Goal: Transaction & Acquisition: Purchase product/service

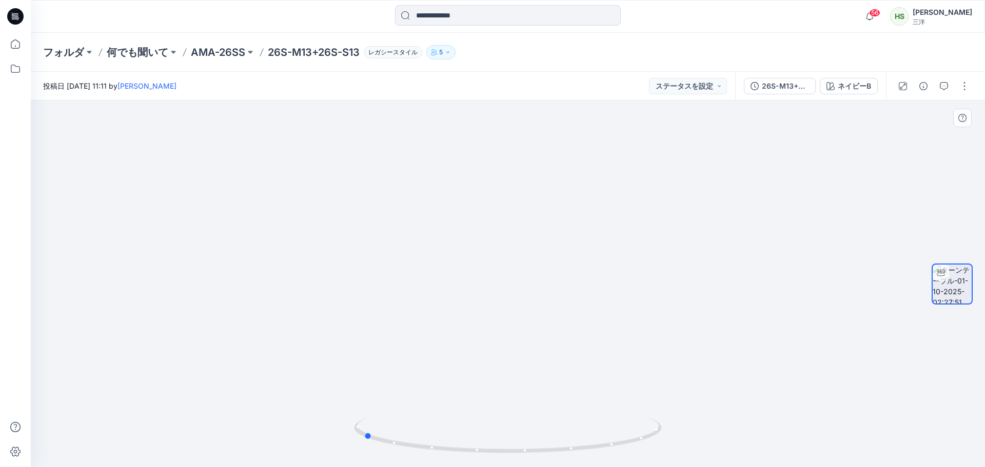
drag, startPoint x: 563, startPoint y: 459, endPoint x: 394, endPoint y: 456, distance: 168.2
click at [394, 456] on img at bounding box center [508, 442] width 308 height 50
drag, startPoint x: 532, startPoint y: 149, endPoint x: 534, endPoint y: 430, distance: 281.5
drag, startPoint x: 540, startPoint y: 266, endPoint x: 552, endPoint y: 412, distance: 146.2
drag, startPoint x: 503, startPoint y: 457, endPoint x: 733, endPoint y: 468, distance: 231.0
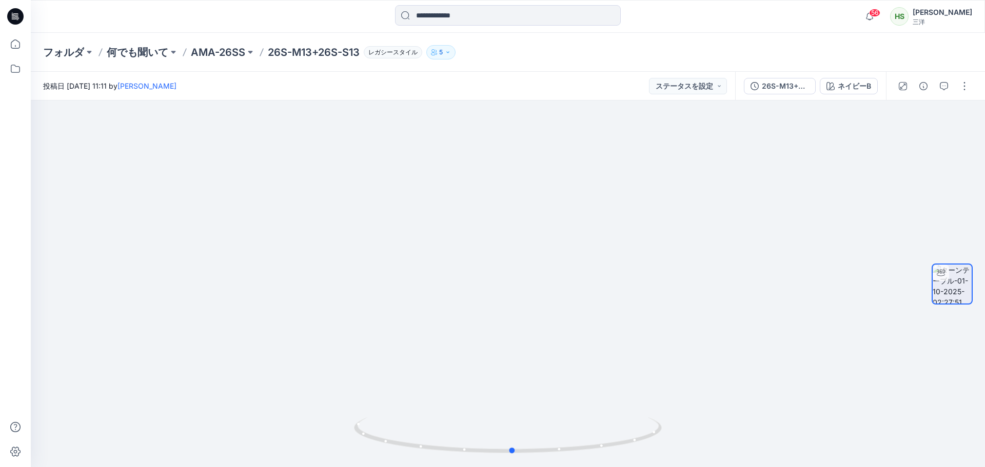
click at [733, 467] on html "56 通知 スタイル 26S-M13+26S-S13が 26S-M13+26S-S13 バージョン に 更新されました 1つの新しいカラーウェイ 2分前 スタ…" at bounding box center [492, 233] width 985 height 467
drag, startPoint x: 595, startPoint y: 208, endPoint x: 590, endPoint y: 491, distance: 283.1
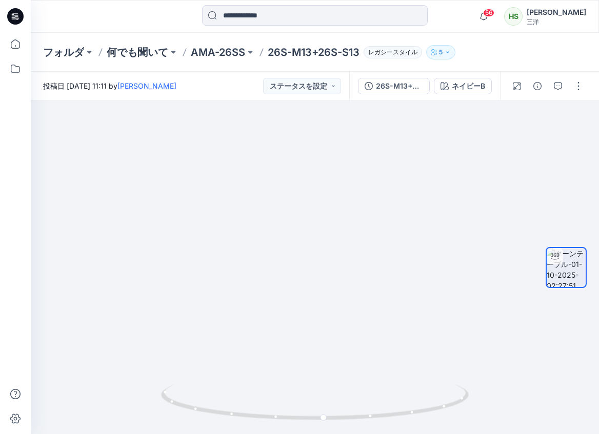
drag, startPoint x: 446, startPoint y: 285, endPoint x: 461, endPoint y: 96, distance: 188.8
drag, startPoint x: 294, startPoint y: 386, endPoint x: 283, endPoint y: 143, distance: 243.4
drag, startPoint x: 403, startPoint y: 287, endPoint x: 394, endPoint y: 133, distance: 154.6
drag, startPoint x: 380, startPoint y: 281, endPoint x: 373, endPoint y: 224, distance: 56.8
drag, startPoint x: 436, startPoint y: 325, endPoint x: 386, endPoint y: 408, distance: 97.5
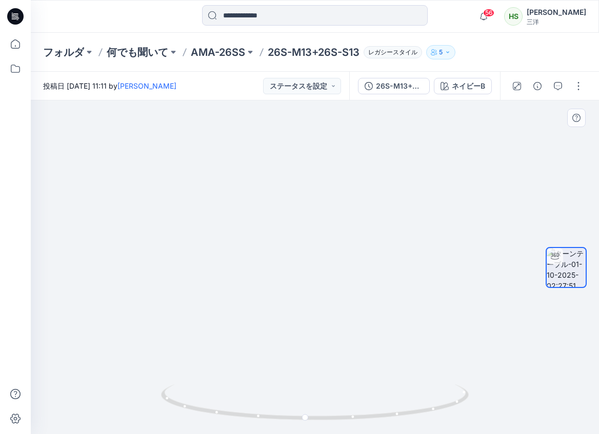
drag, startPoint x: 253, startPoint y: 173, endPoint x: 270, endPoint y: 315, distance: 142.6
drag, startPoint x: 347, startPoint y: 153, endPoint x: 355, endPoint y: 316, distance: 163.3
drag, startPoint x: 387, startPoint y: 195, endPoint x: 338, endPoint y: 185, distance: 49.7
click at [388, 88] on font "26S-M13+26S-S13" at bounding box center [409, 86] width 66 height 9
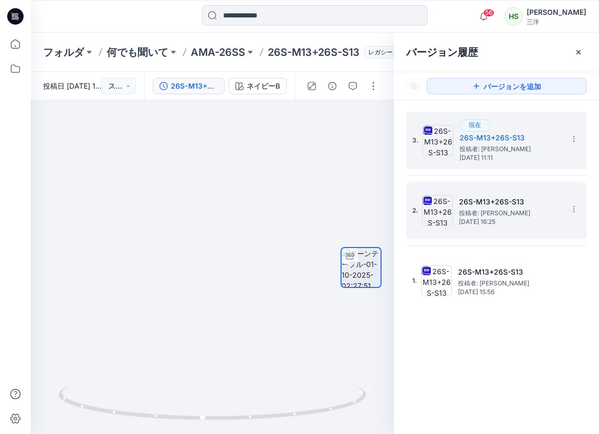
click at [515, 203] on font "26S-M13+26S-S13" at bounding box center [491, 201] width 65 height 9
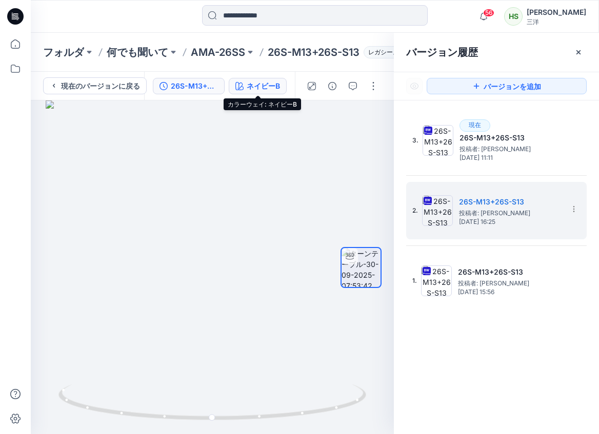
click at [264, 89] on font "ネイビーB" at bounding box center [263, 86] width 33 height 9
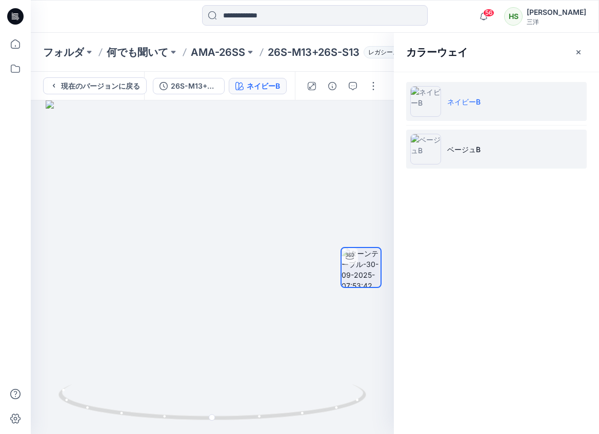
click at [537, 150] on li "ベージュB" at bounding box center [496, 149] width 181 height 39
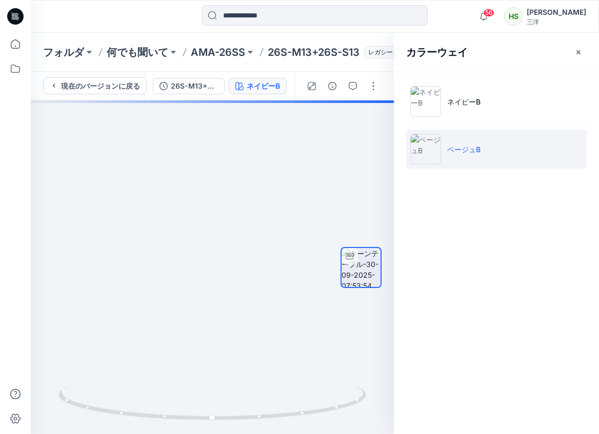
drag, startPoint x: 243, startPoint y: 147, endPoint x: 255, endPoint y: 480, distance: 333.0
drag, startPoint x: 224, startPoint y: 215, endPoint x: 219, endPoint y: 368, distance: 152.9
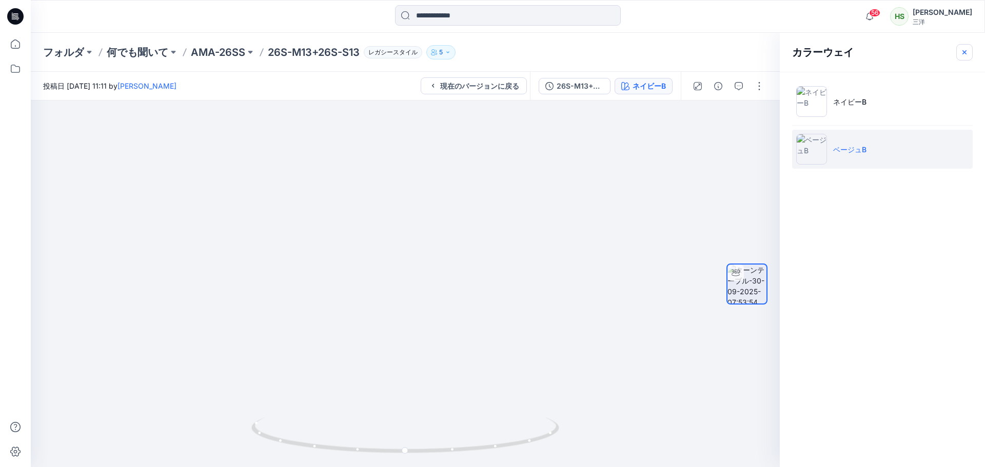
click at [969, 54] on button "button" at bounding box center [964, 52] width 16 height 16
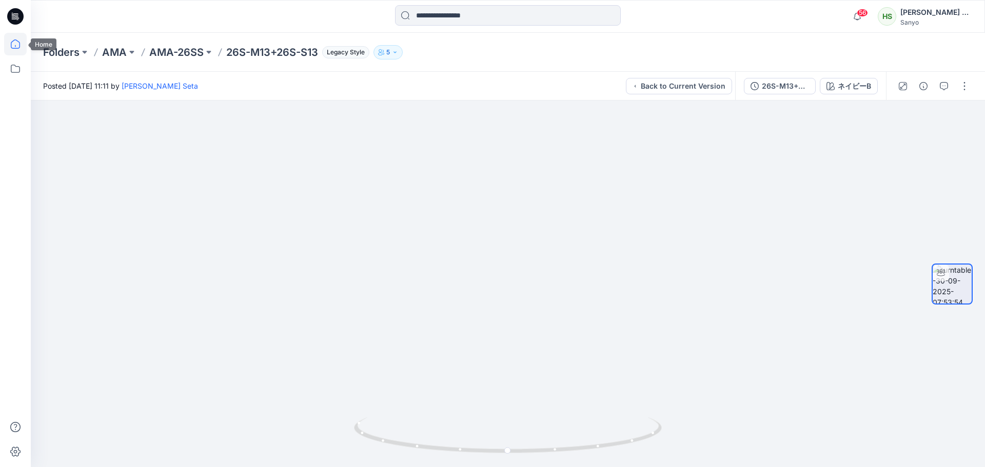
click at [26, 44] on icon at bounding box center [15, 44] width 23 height 23
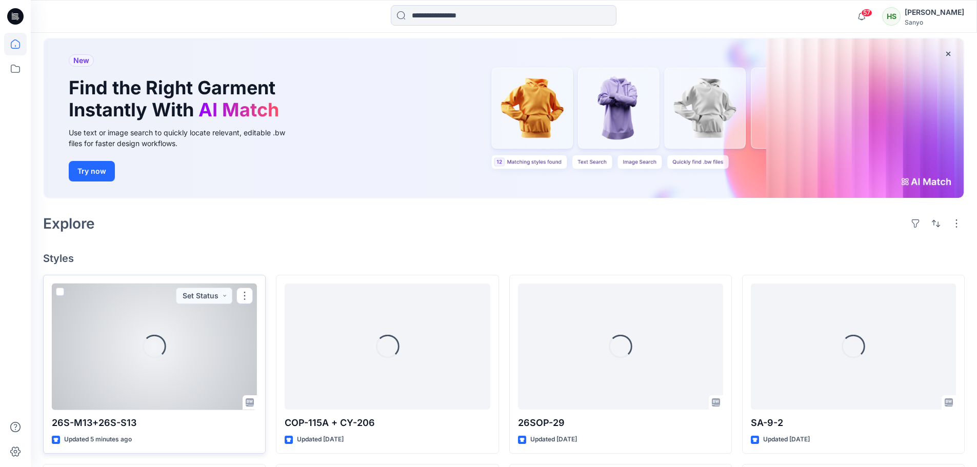
scroll to position [103, 0]
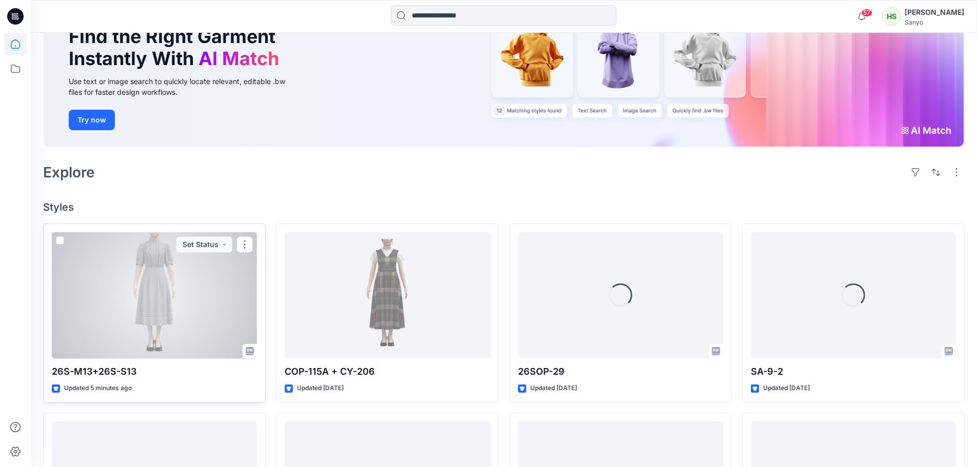
click at [151, 330] on div at bounding box center [154, 295] width 205 height 127
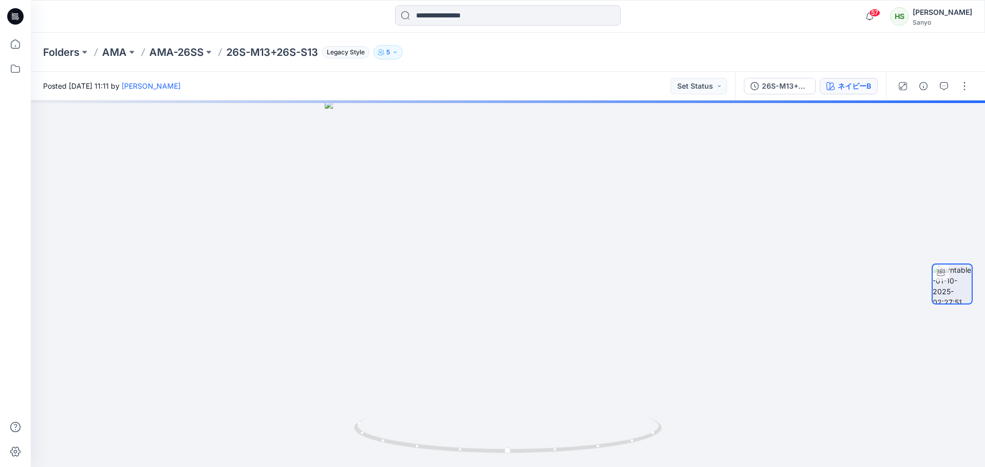
click at [851, 85] on div "ネイビーB" at bounding box center [853, 86] width 33 height 11
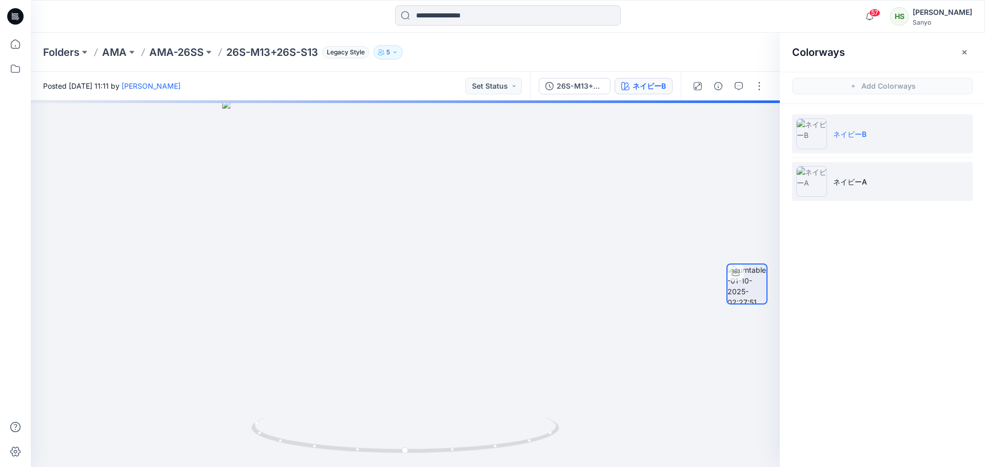
click at [891, 175] on li "ネイビーA" at bounding box center [882, 181] width 181 height 39
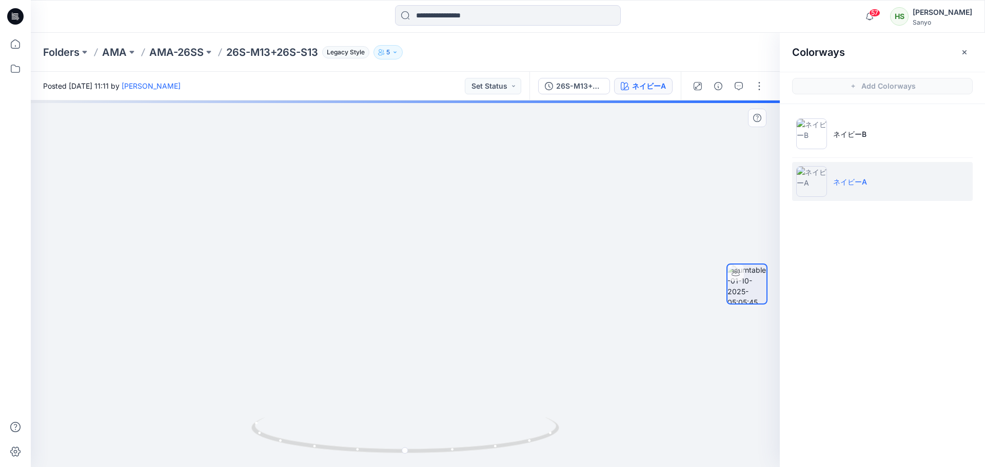
drag, startPoint x: 454, startPoint y: 356, endPoint x: 479, endPoint y: 140, distance: 217.4
click at [964, 52] on icon "button" at bounding box center [964, 52] width 4 height 4
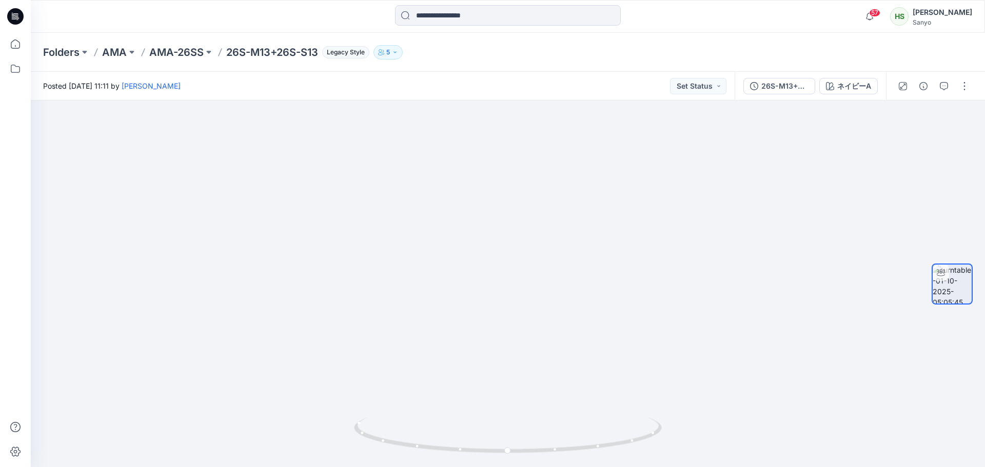
drag, startPoint x: 519, startPoint y: 258, endPoint x: 477, endPoint y: 472, distance: 217.3
drag, startPoint x: 609, startPoint y: 383, endPoint x: 668, endPoint y: 388, distance: 58.7
drag, startPoint x: 557, startPoint y: 457, endPoint x: 569, endPoint y: 453, distance: 12.7
click at [569, 453] on div at bounding box center [508, 441] width 308 height 51
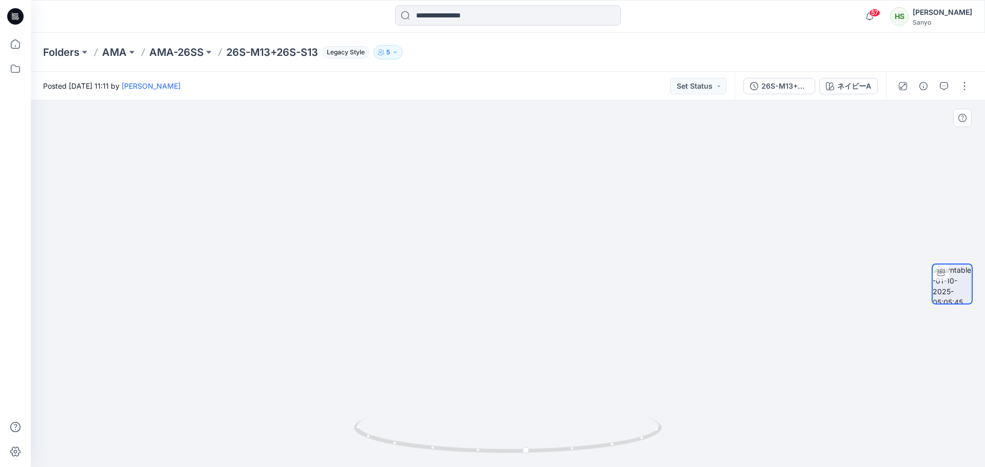
drag, startPoint x: 617, startPoint y: 323, endPoint x: 615, endPoint y: 219, distance: 104.1
